Goal: Information Seeking & Learning: Learn about a topic

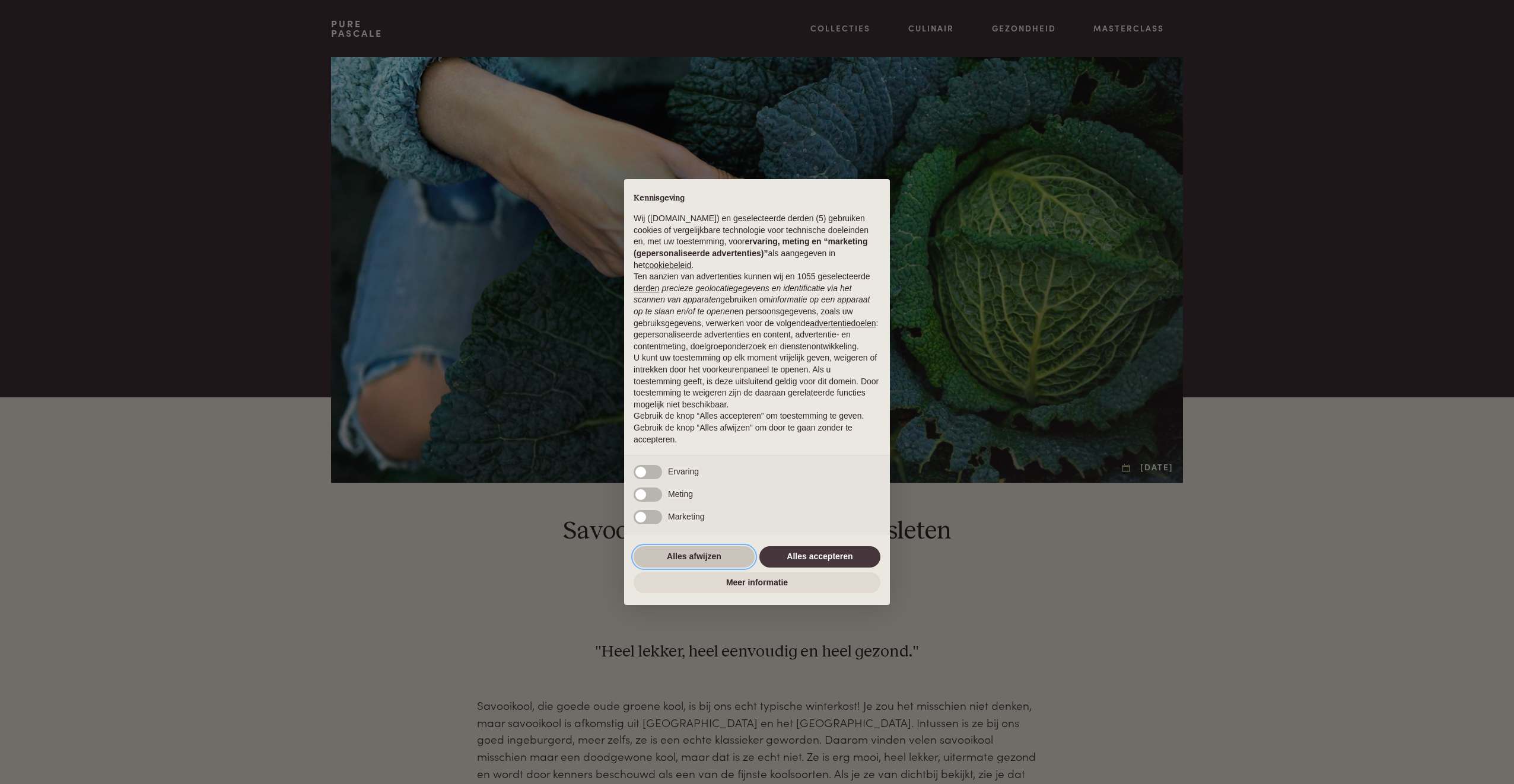
click at [681, 552] on button "Alles afwijzen" at bounding box center [694, 556] width 121 height 21
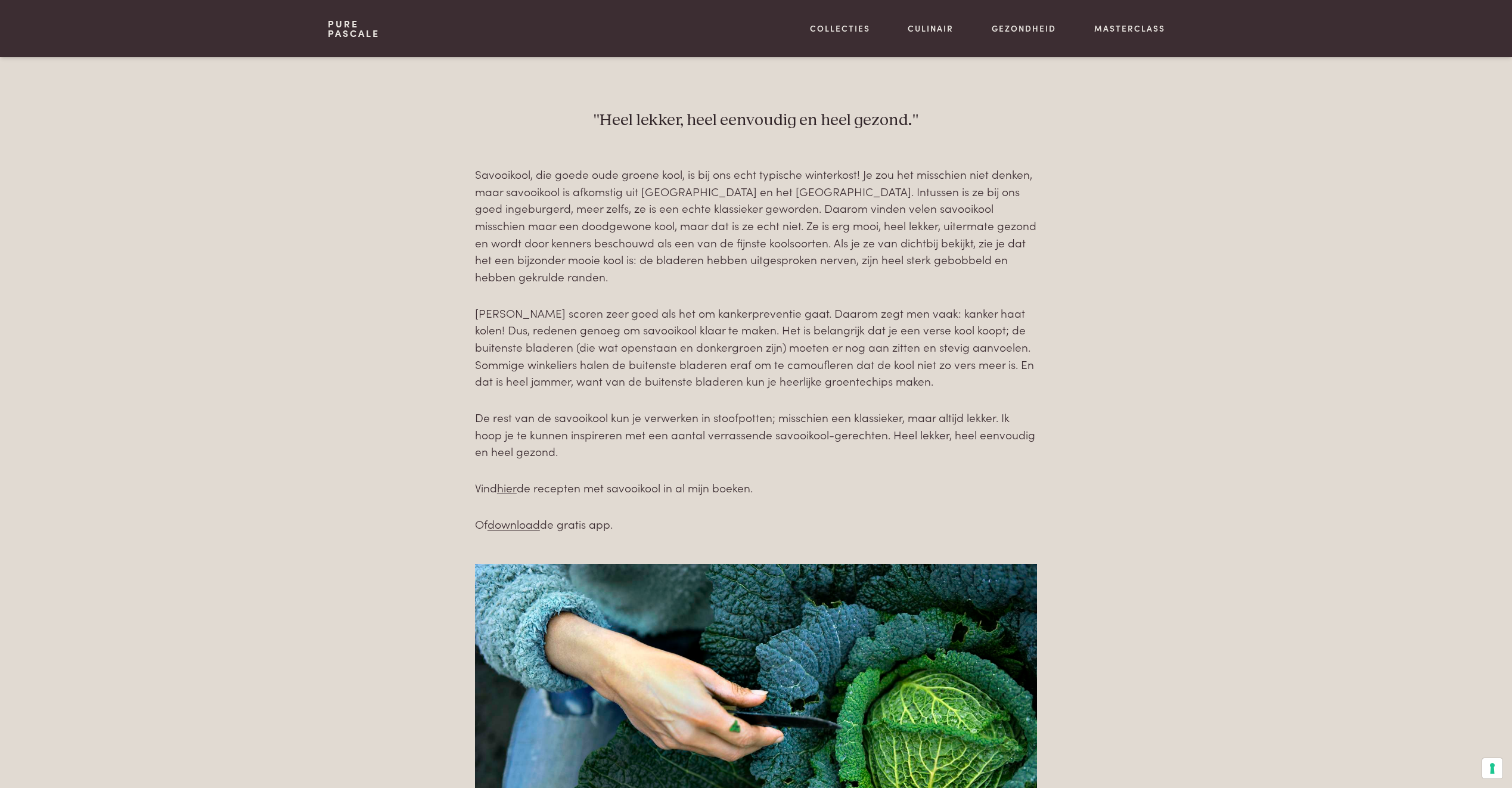
scroll to position [537, 0]
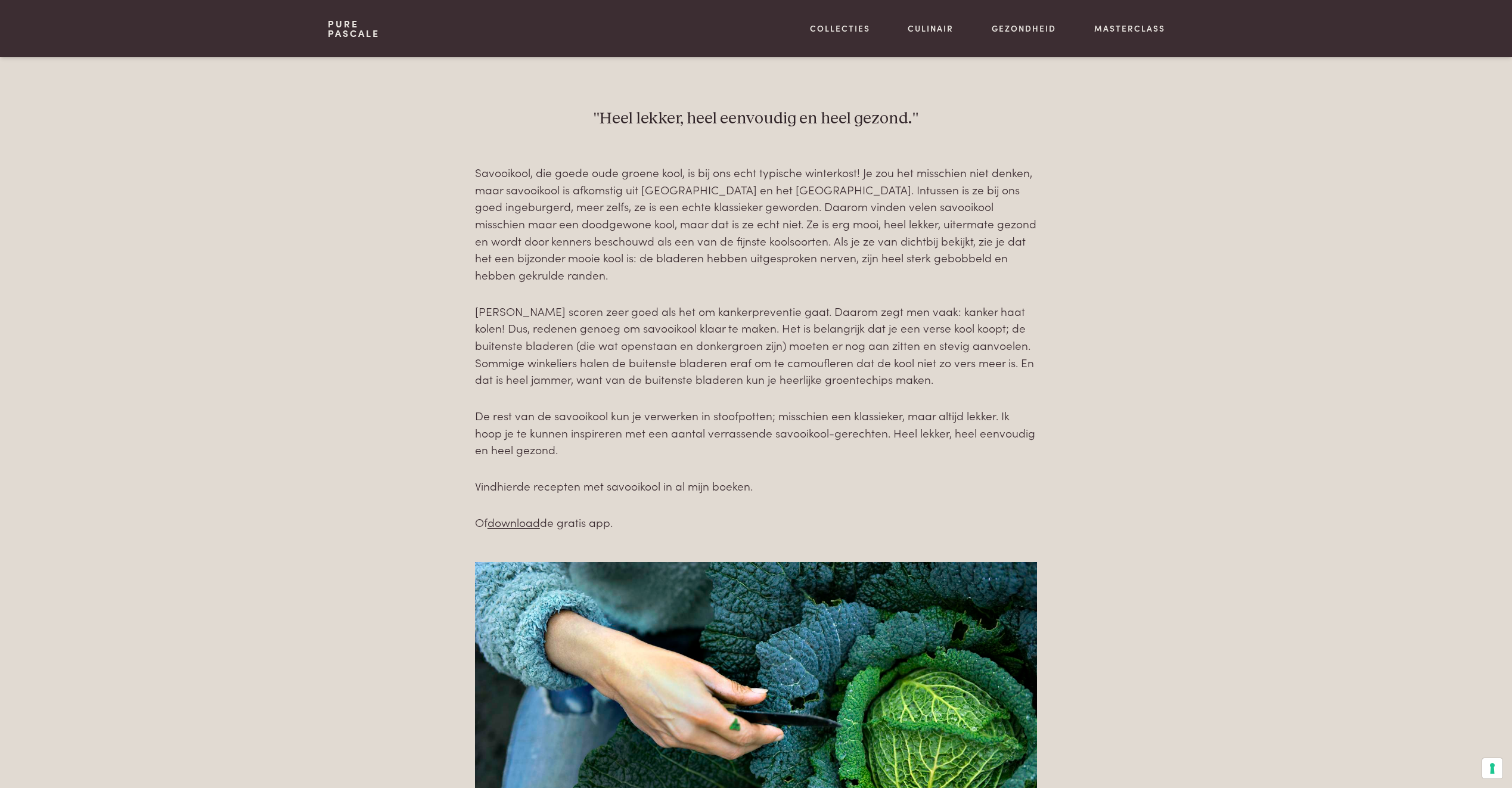
click at [513, 486] on link "hier" at bounding box center [506, 485] width 19 height 16
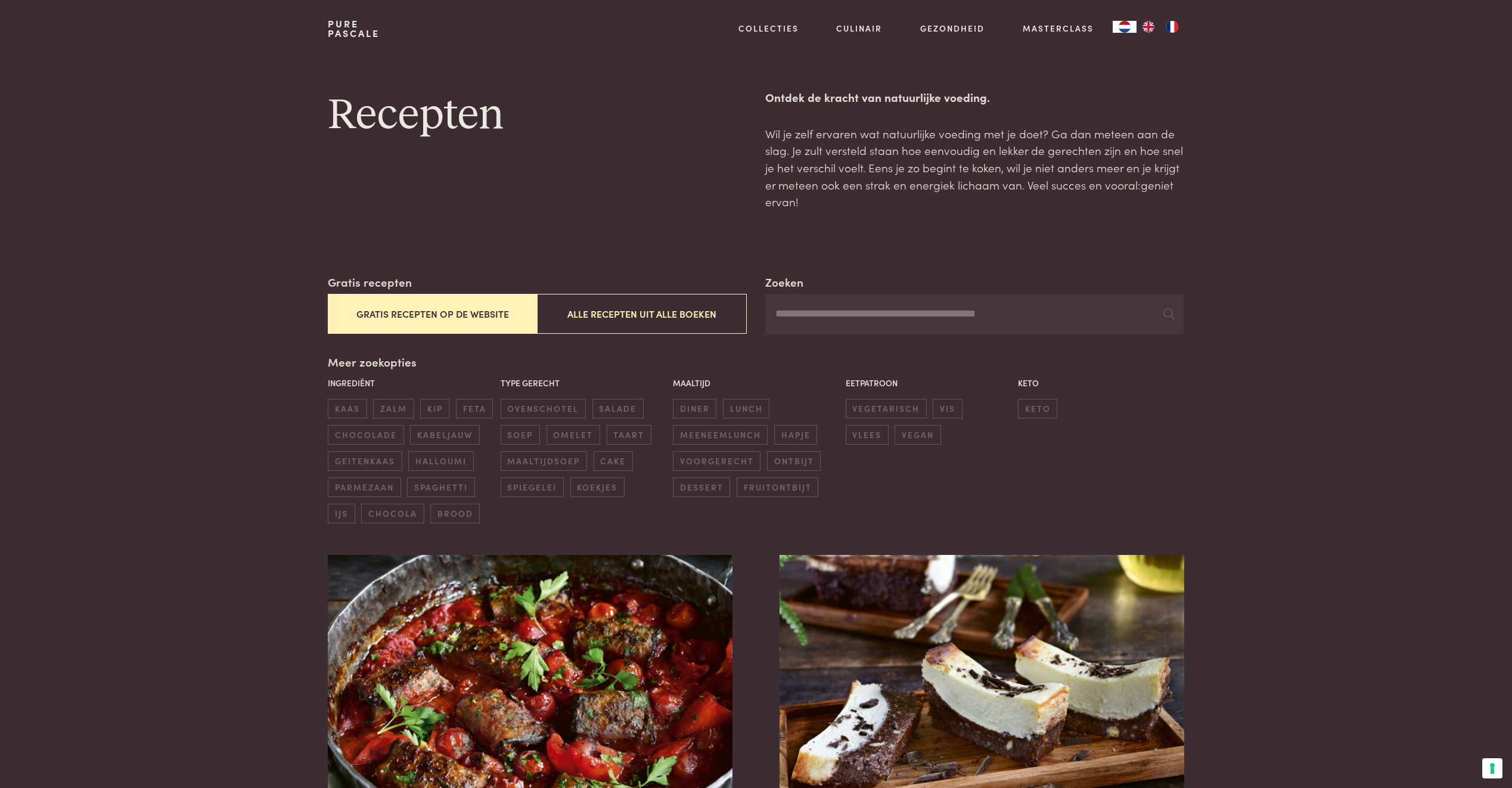
click at [861, 317] on input "Zoeken" at bounding box center [974, 314] width 418 height 41
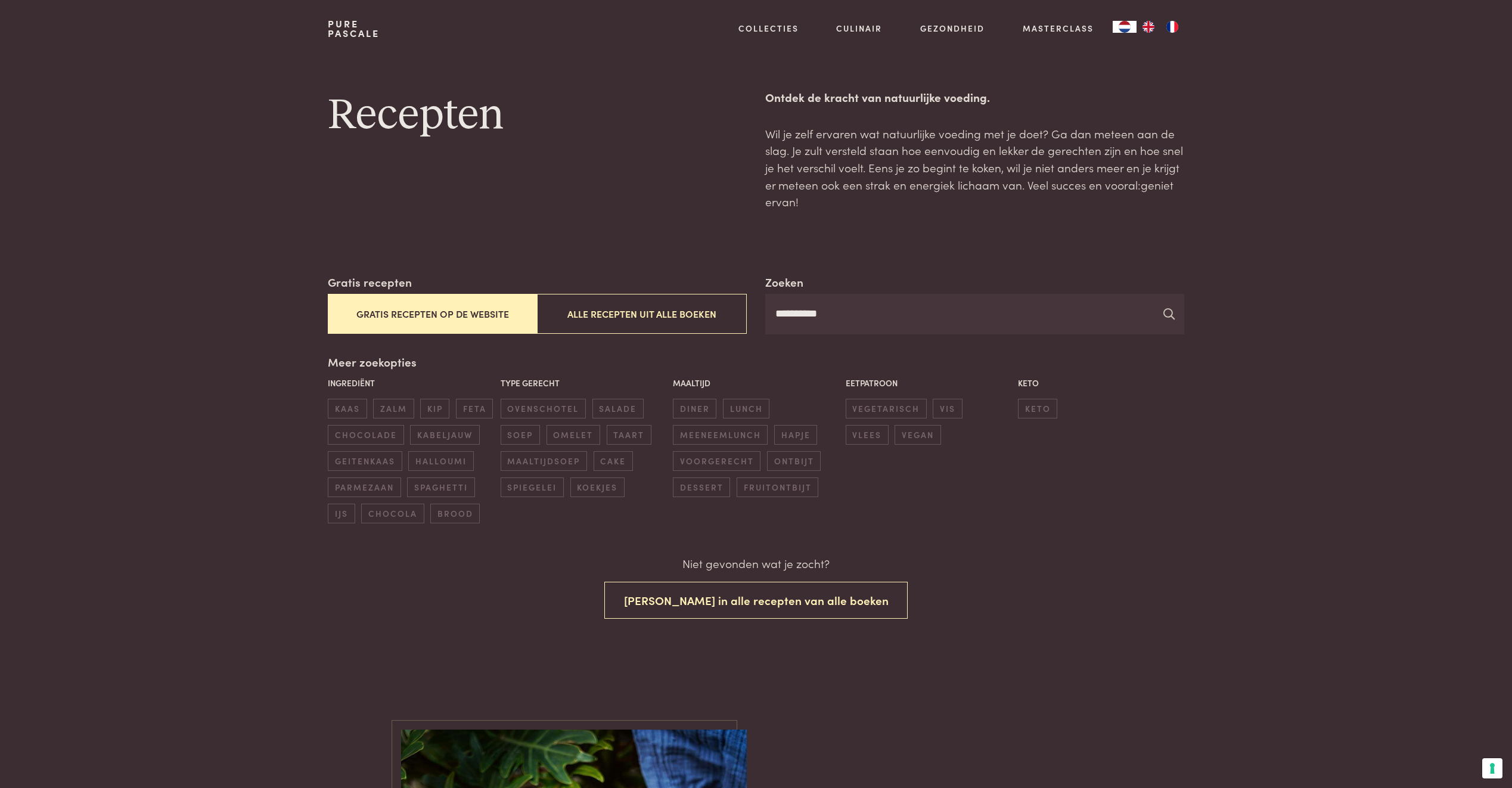
type input "**********"
click at [1165, 318] on icon at bounding box center [1168, 313] width 11 height 11
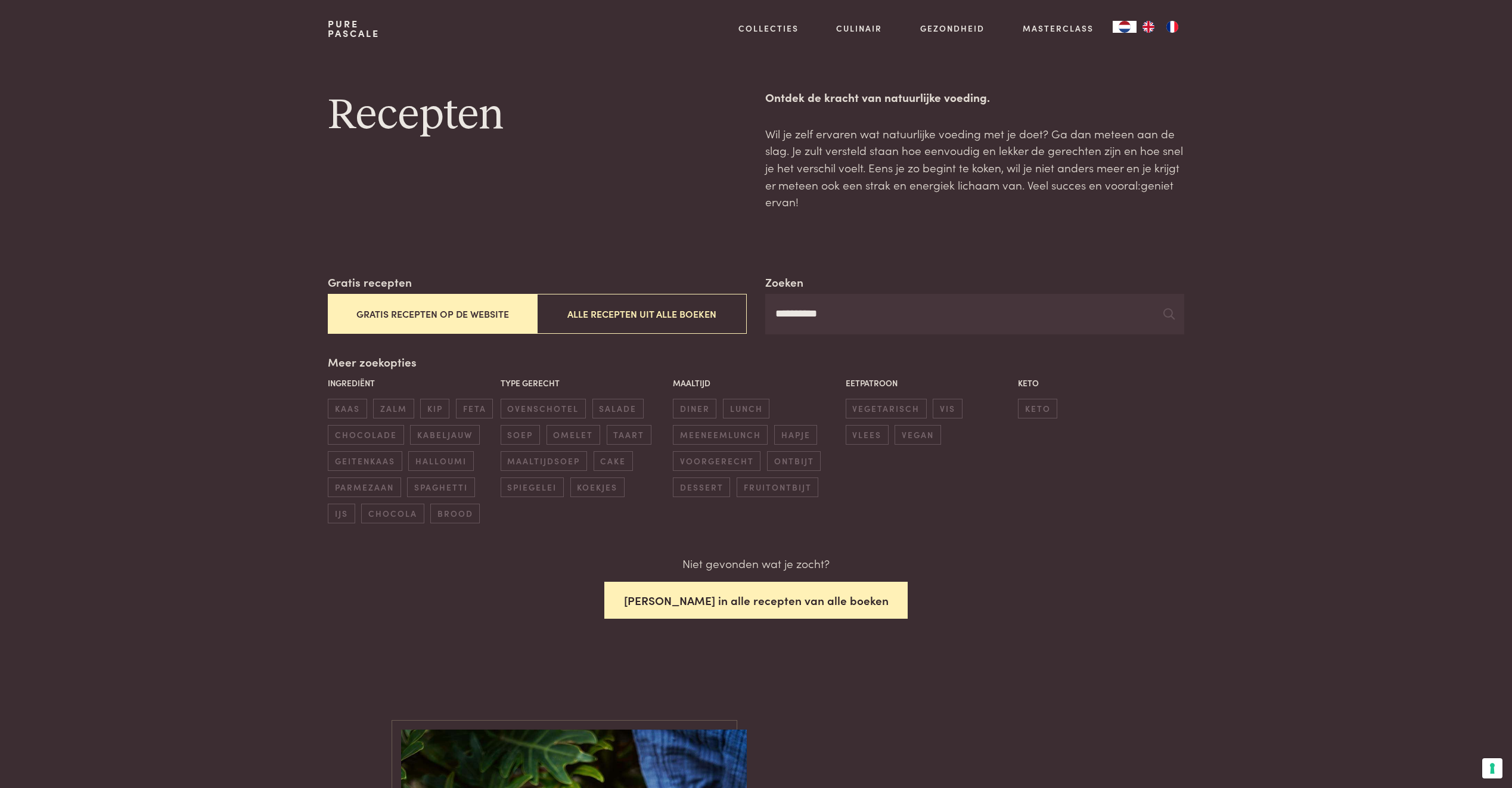
click at [759, 601] on button "Zoek in alle recepten van alle boeken" at bounding box center [756, 601] width 304 height 38
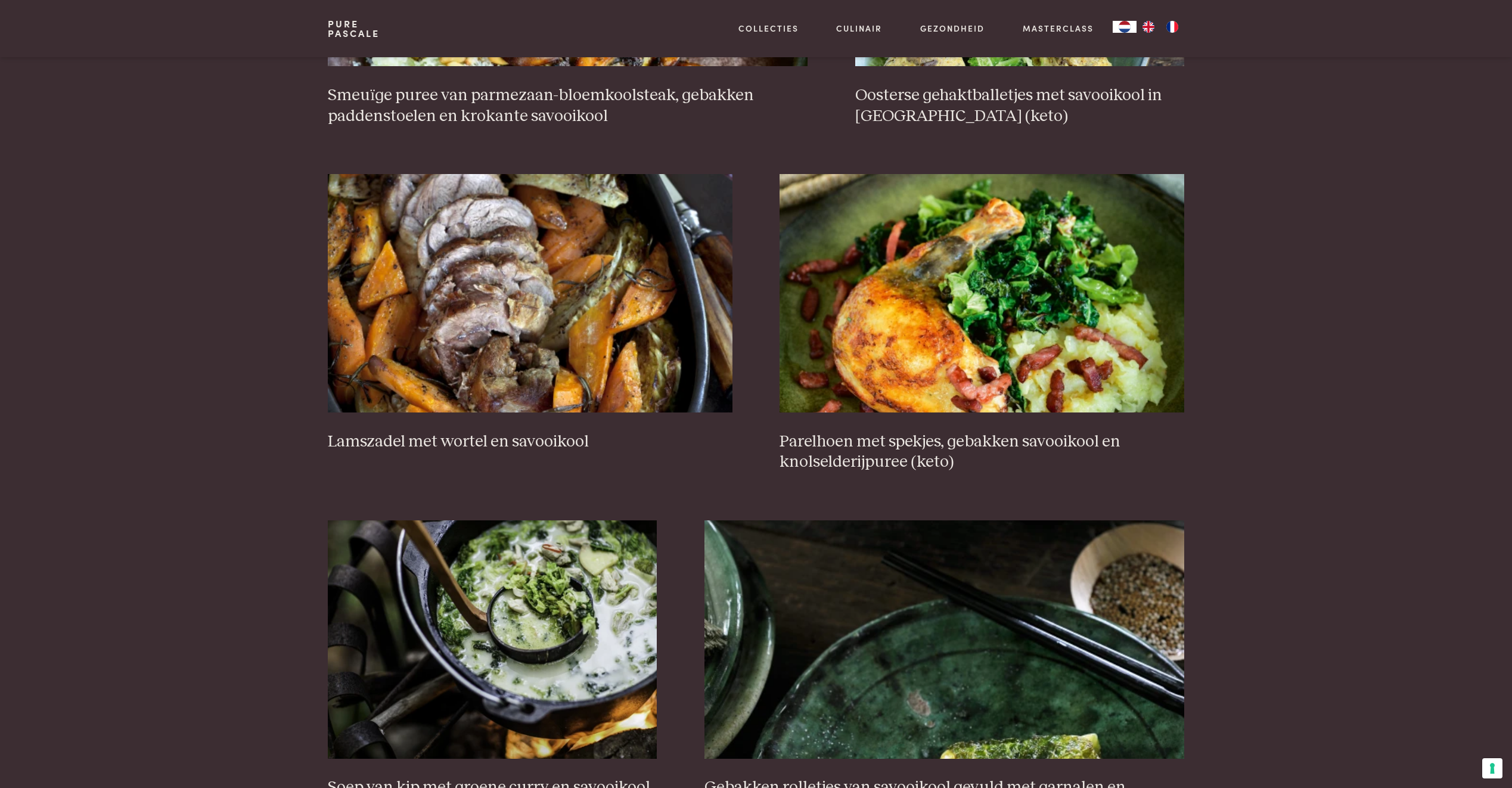
scroll to position [1406, 0]
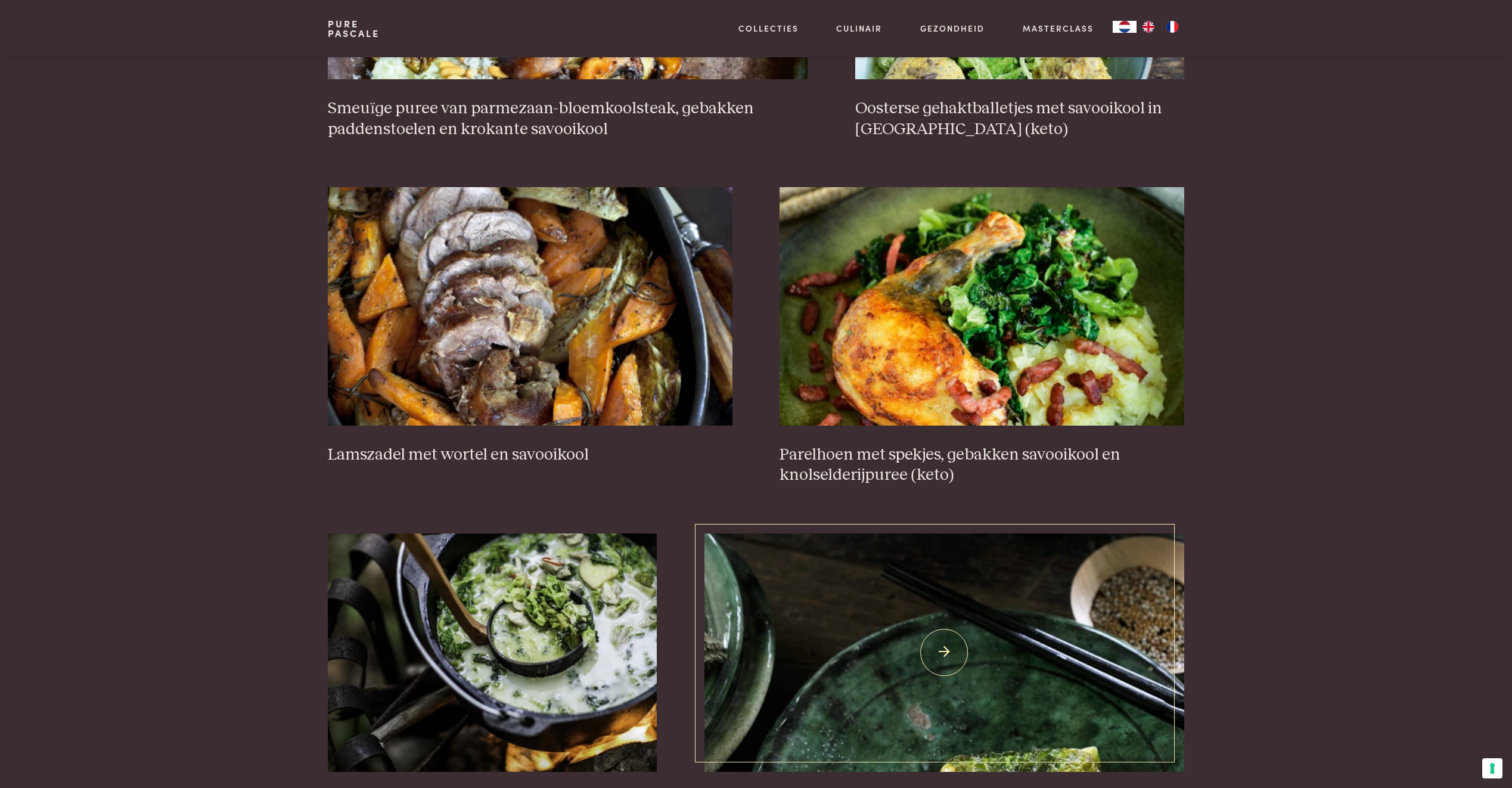
click at [1036, 674] on img at bounding box center [944, 653] width 480 height 238
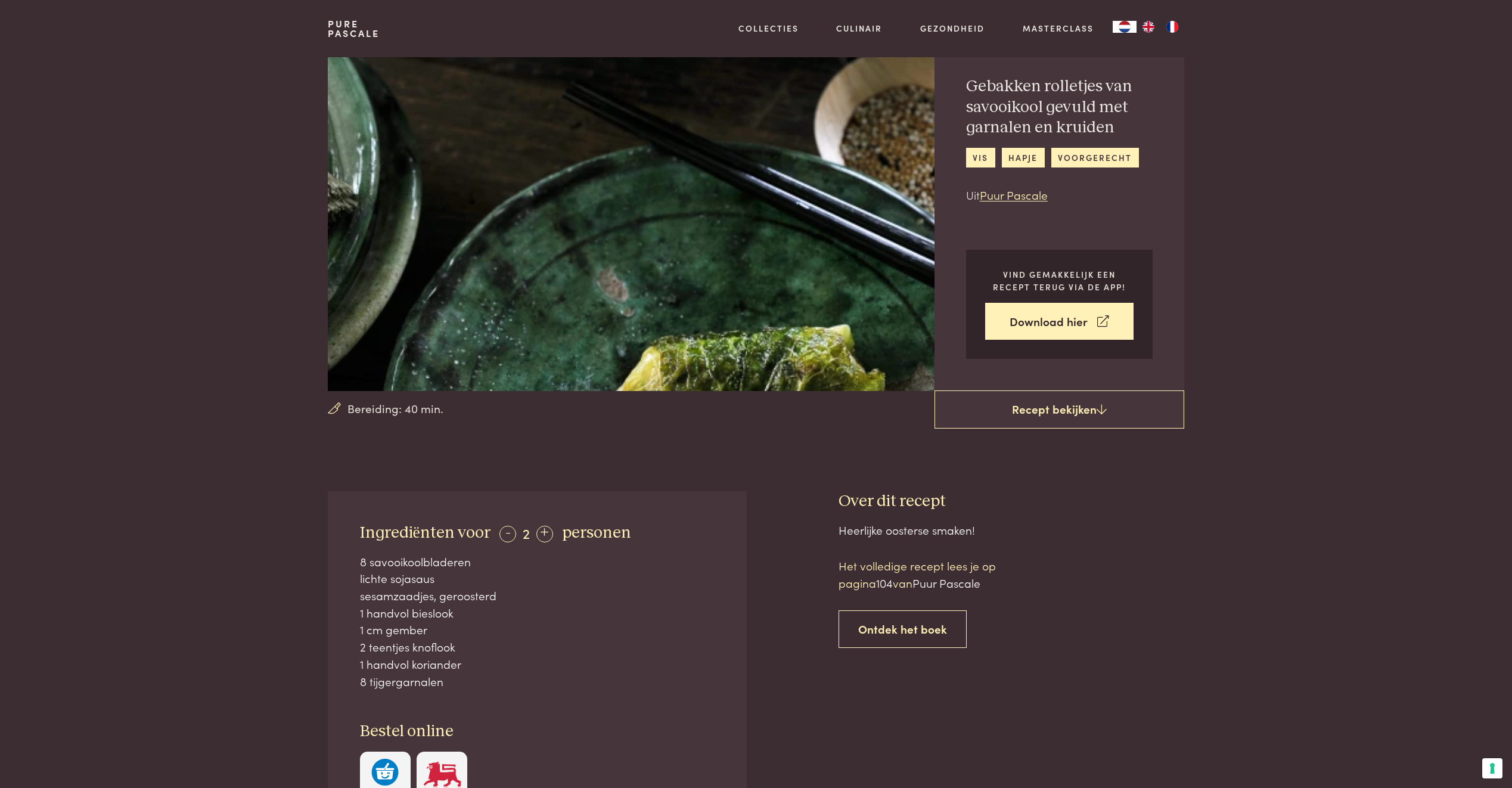
scroll to position [12, 0]
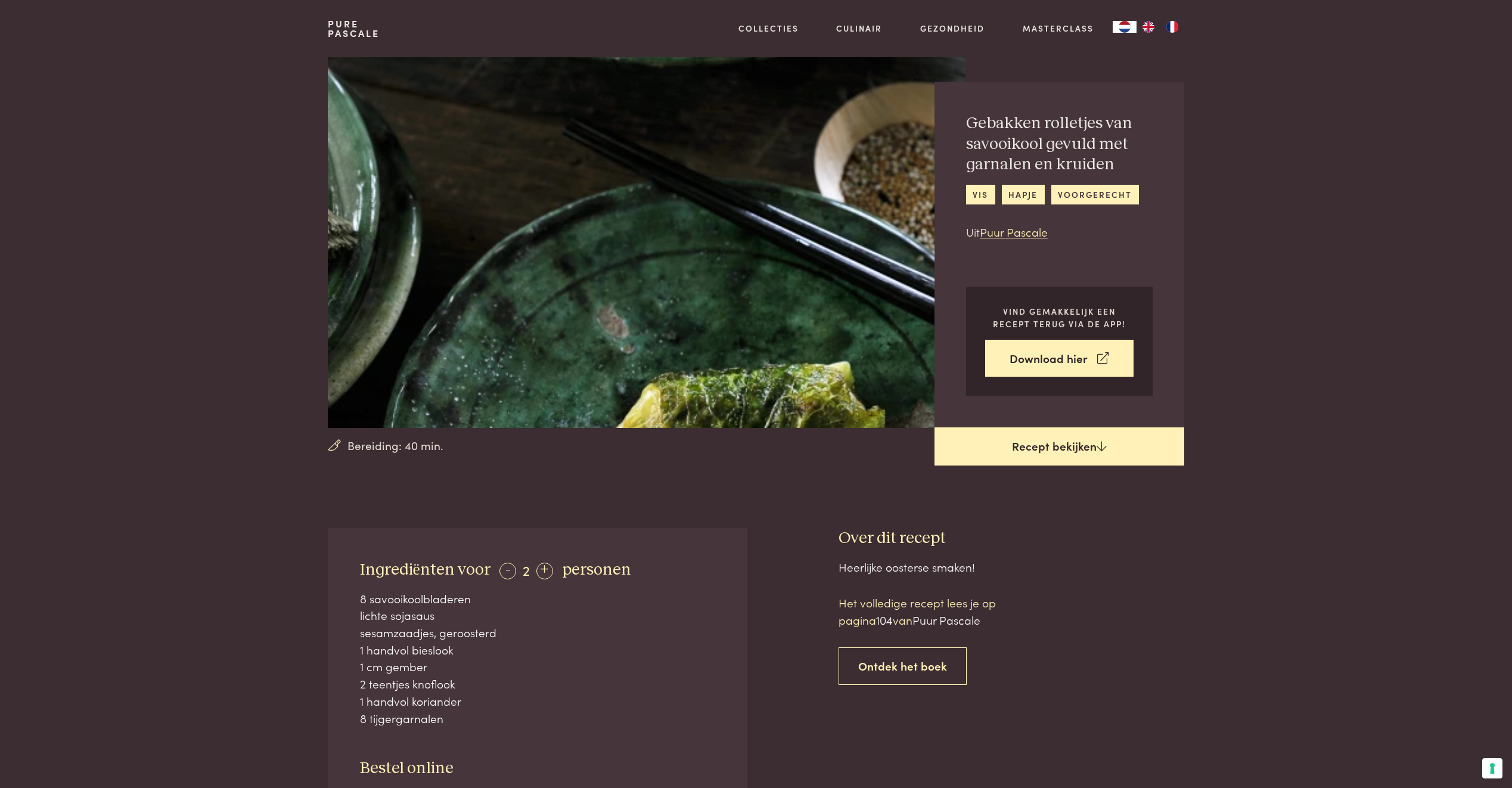
click at [1070, 448] on link "Recept bekijken" at bounding box center [1058, 446] width 249 height 38
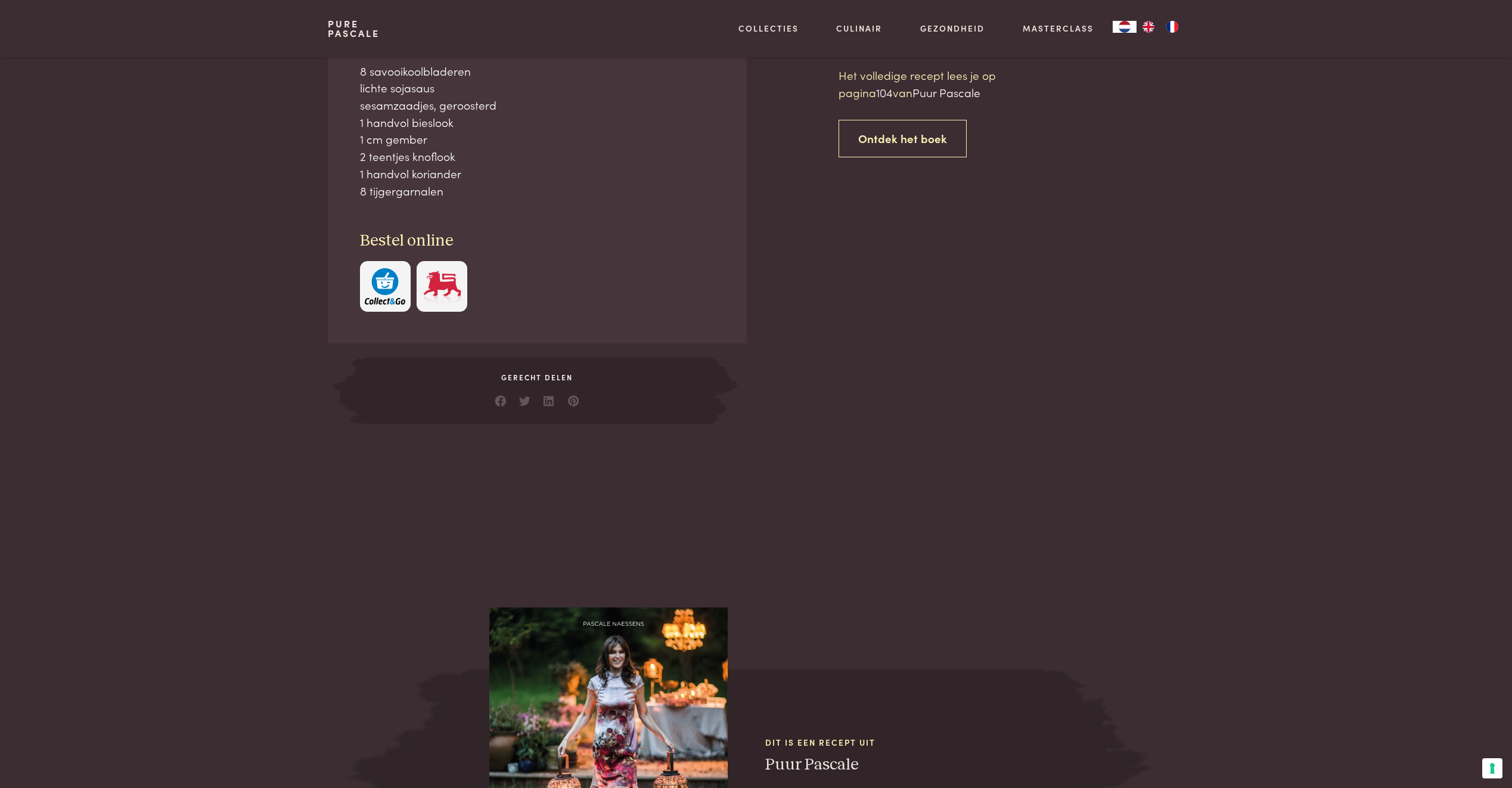
scroll to position [540, 0]
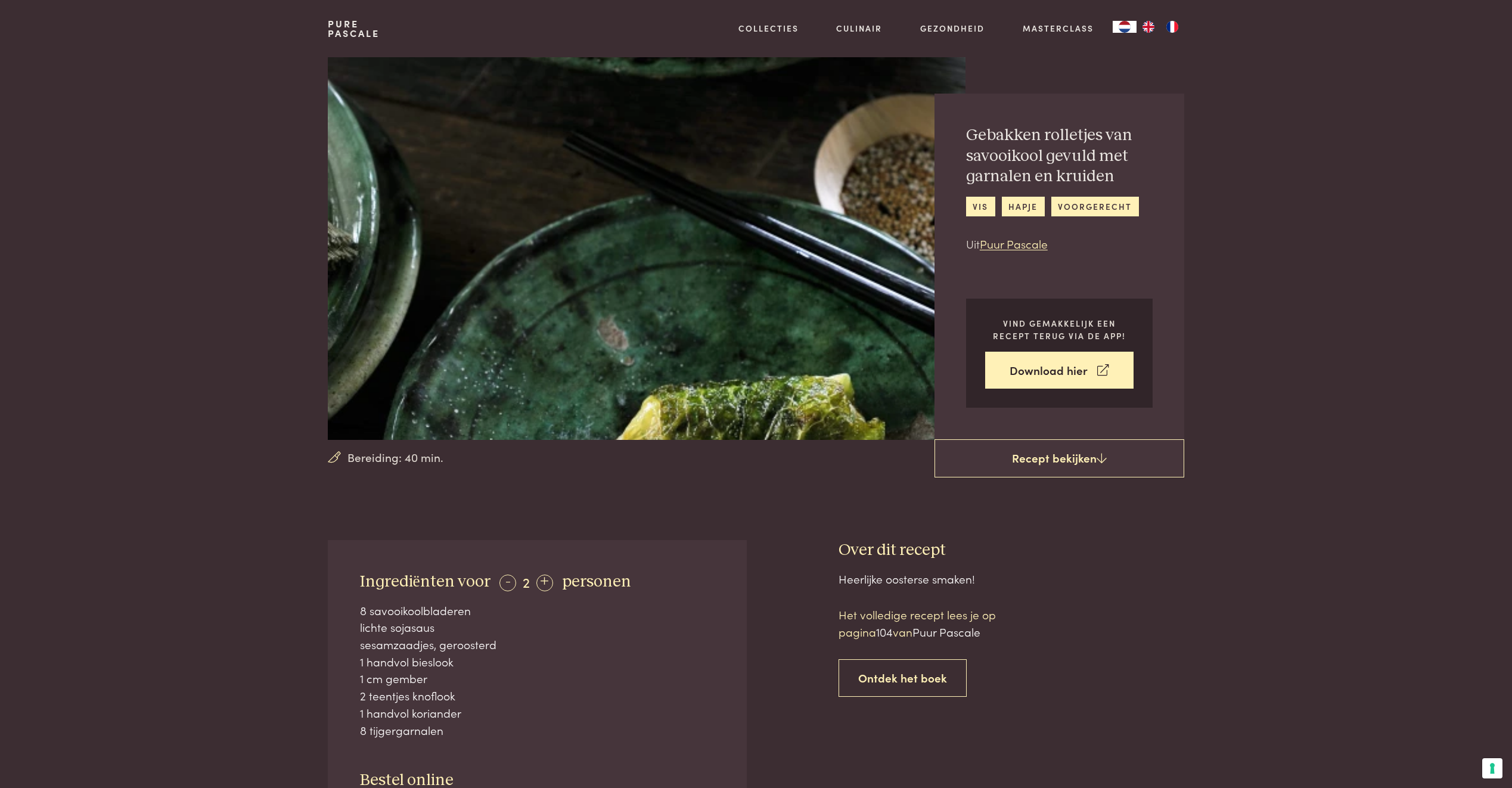
scroll to position [540, 0]
